Goal: Transaction & Acquisition: Purchase product/service

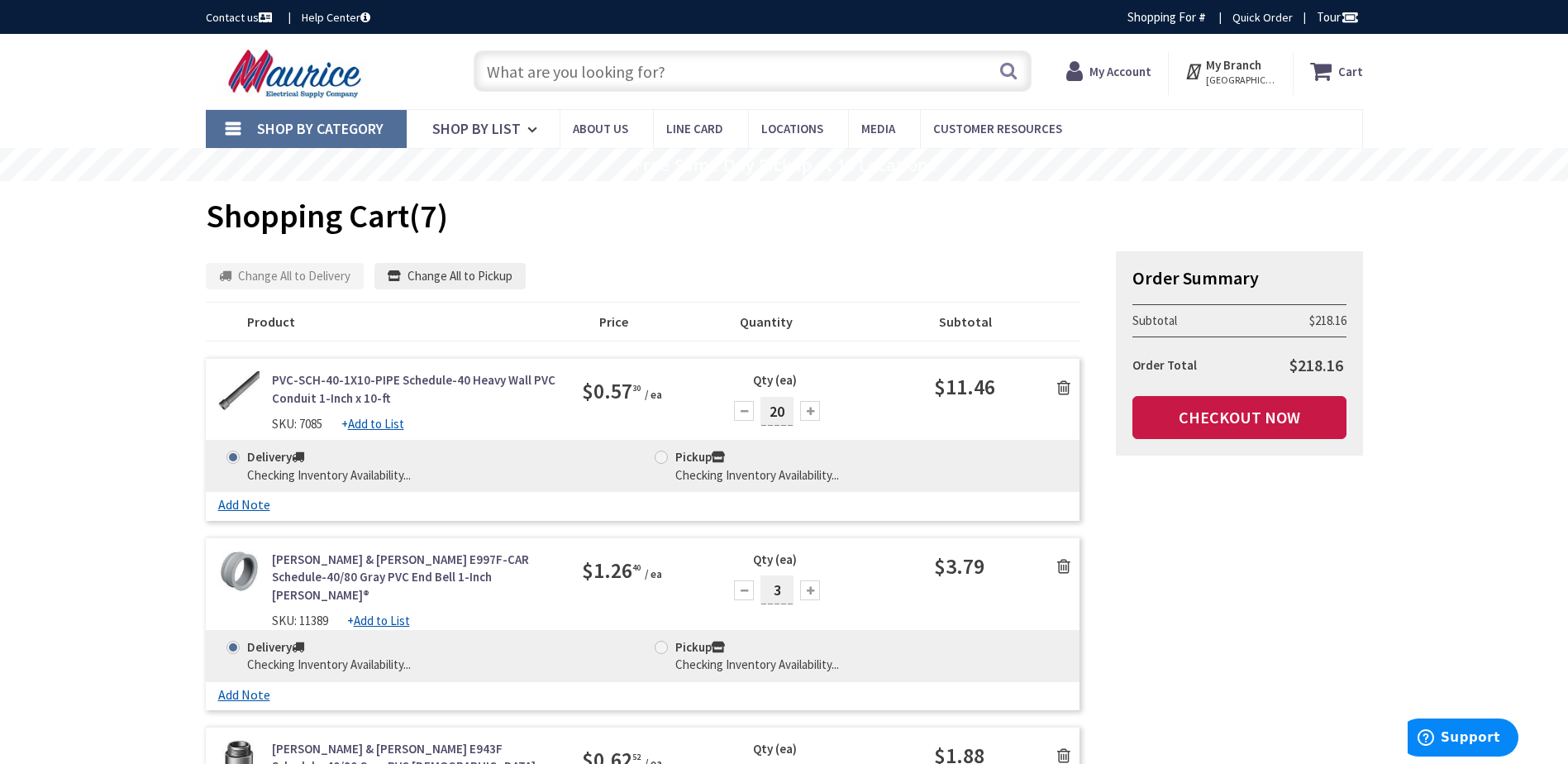
type input "[STREET_ADDRESS]"
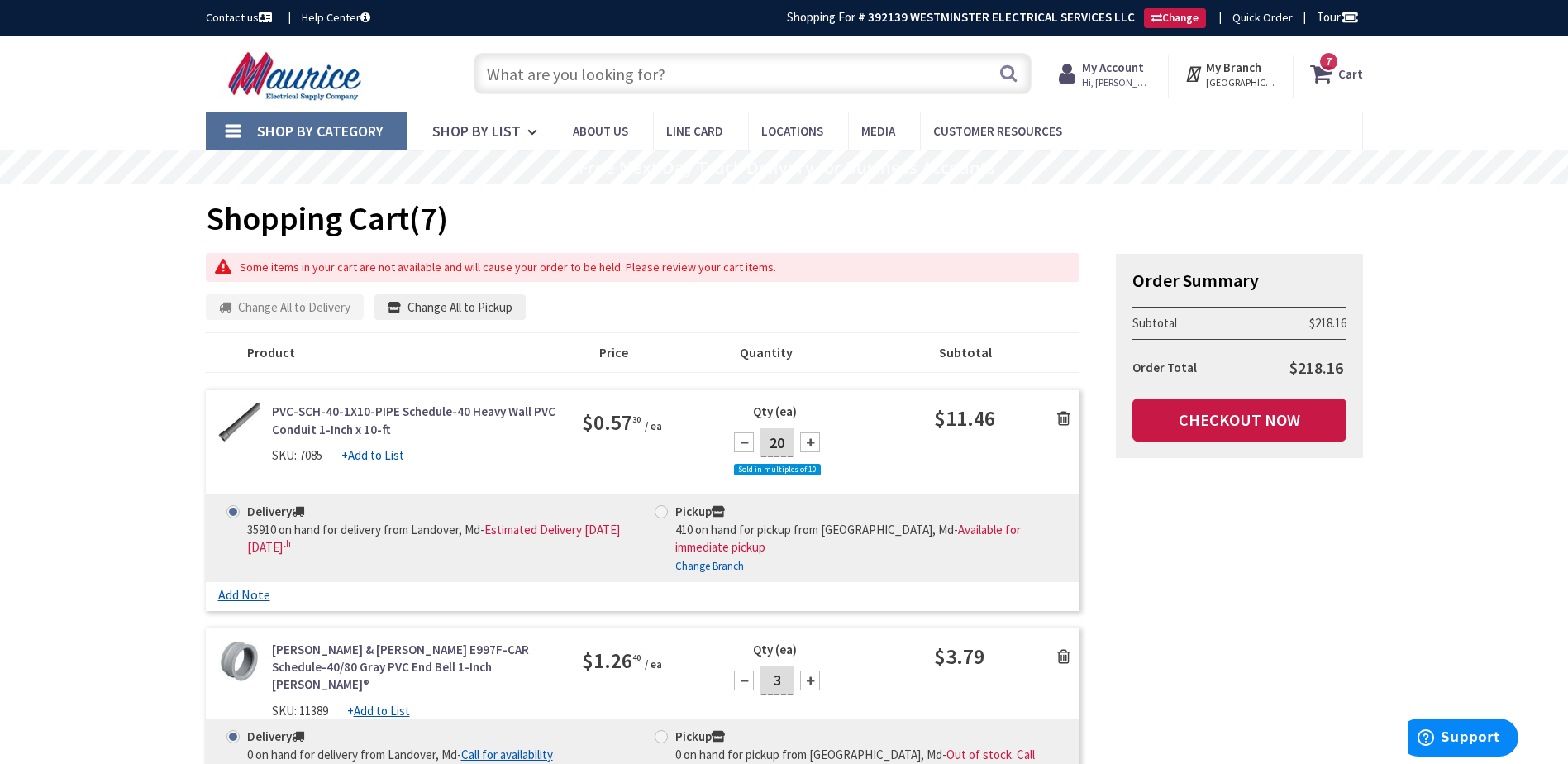
click at [1064, 421] on icon at bounding box center [1064, 419] width 13 height 17
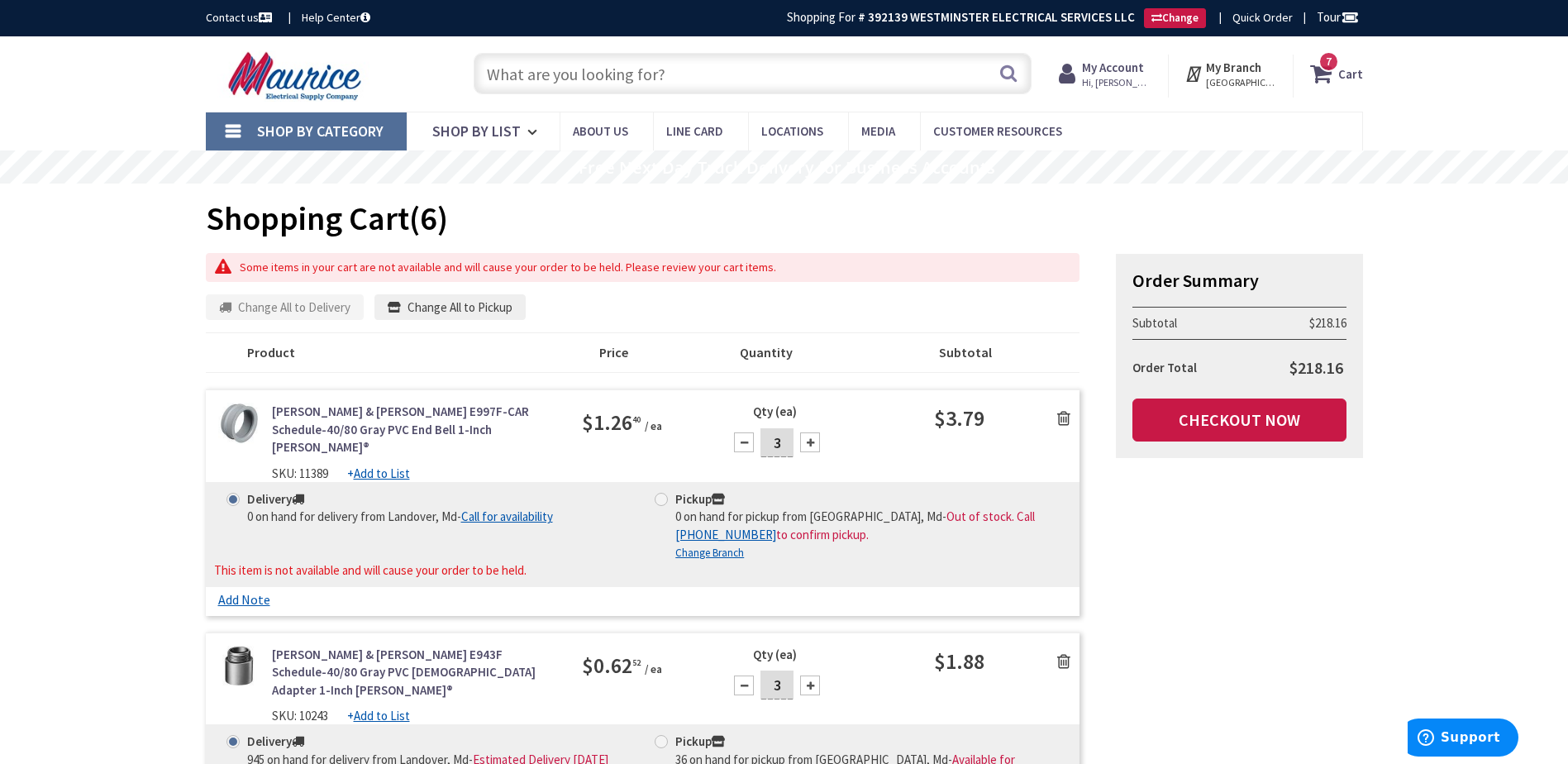
click at [1064, 421] on icon at bounding box center [1064, 419] width 13 height 17
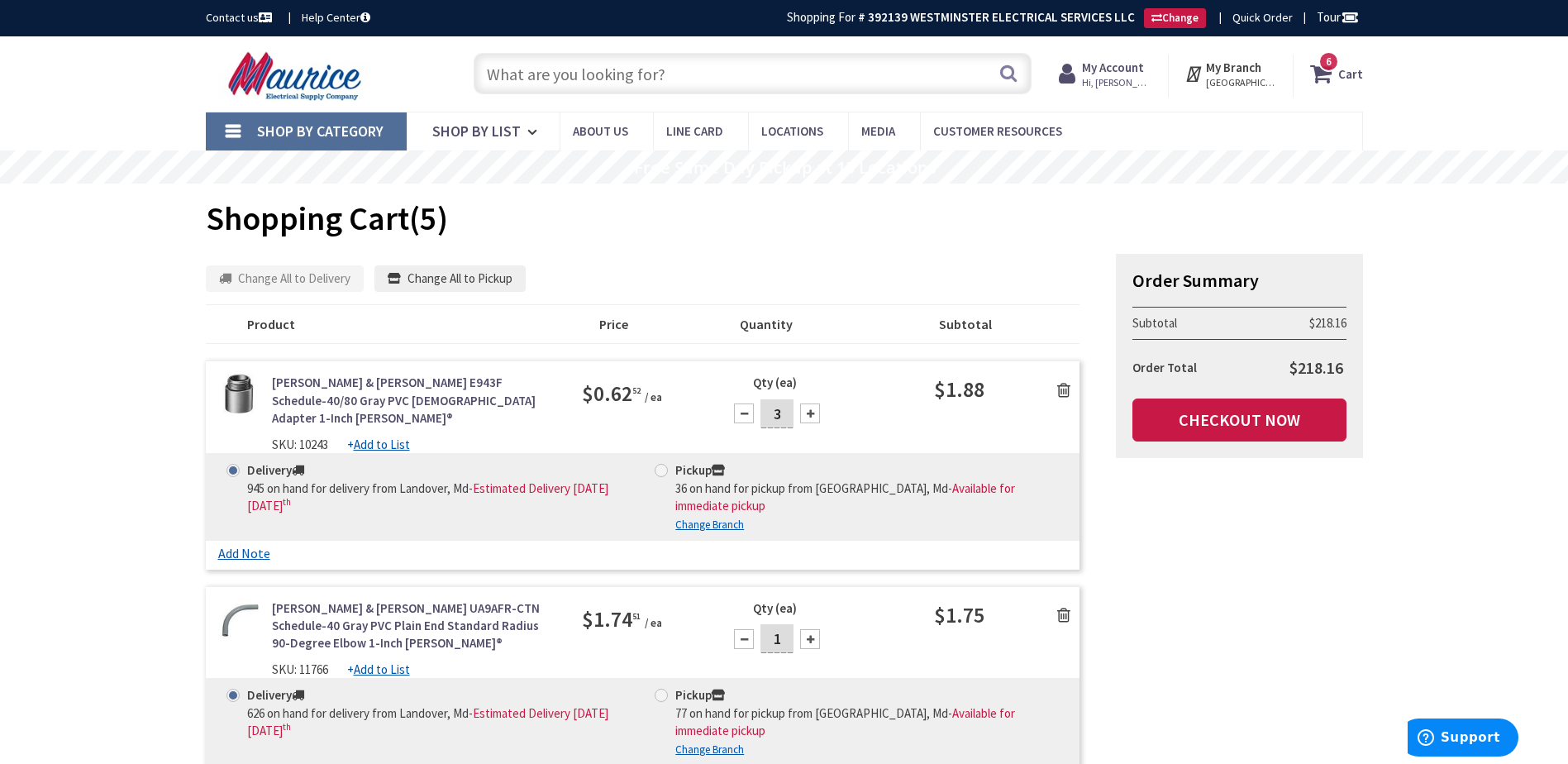
click at [1068, 393] on icon at bounding box center [1064, 390] width 13 height 17
click at [1059, 391] on icon at bounding box center [1064, 390] width 13 height 17
click at [1061, 391] on icon at bounding box center [1064, 390] width 13 height 17
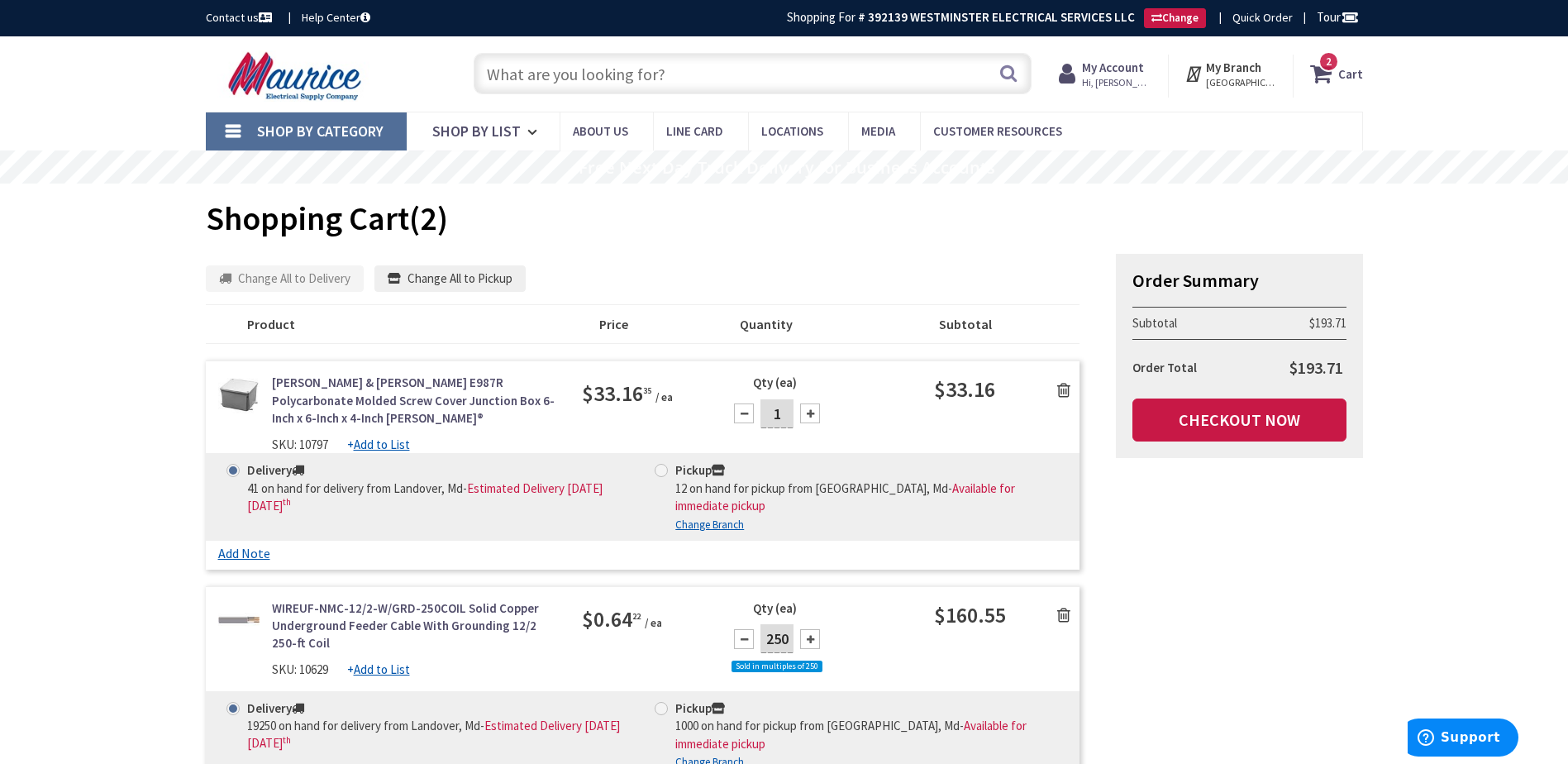
click at [1061, 391] on icon at bounding box center [1064, 390] width 13 height 17
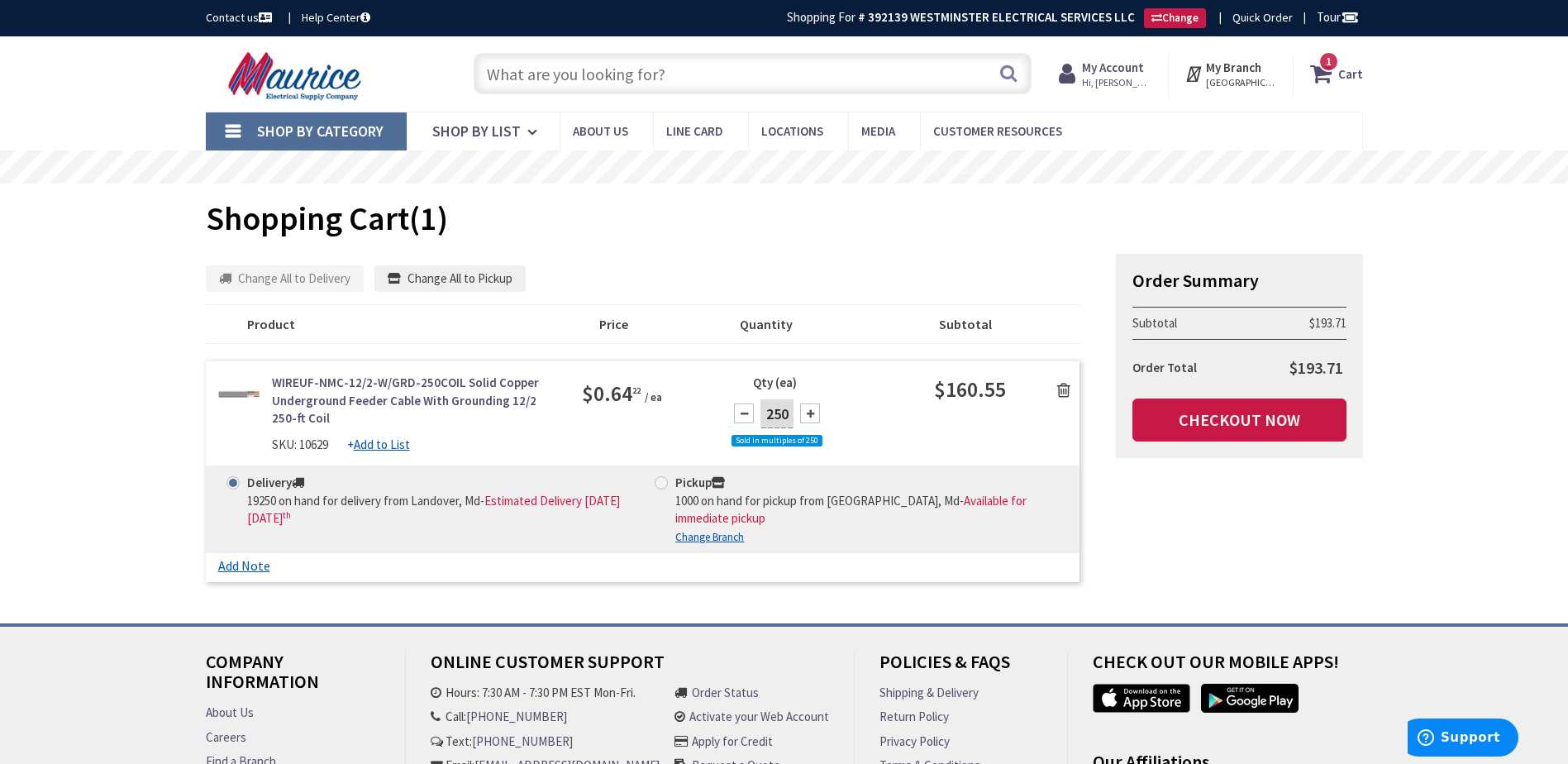
drag, startPoint x: 1061, startPoint y: 391, endPoint x: 1069, endPoint y: 390, distance: 8.1
click at [1062, 392] on icon at bounding box center [1064, 390] width 13 height 17
